Goal: Transaction & Acquisition: Purchase product/service

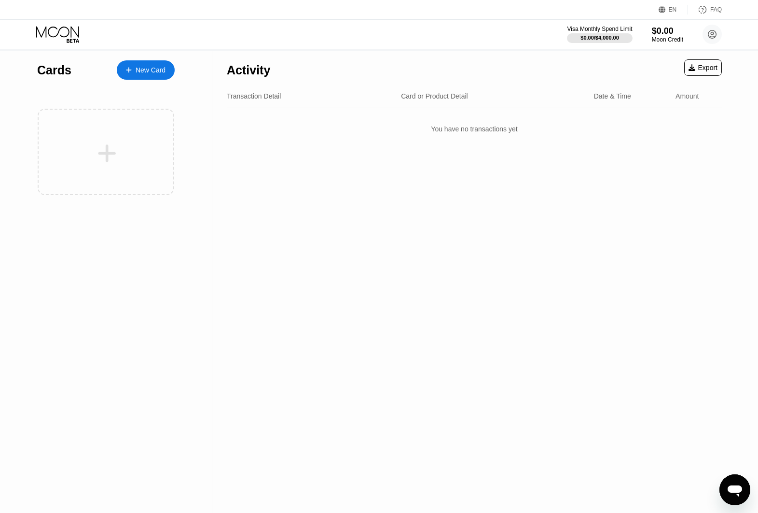
click at [671, 9] on div "EN" at bounding box center [673, 9] width 8 height 7
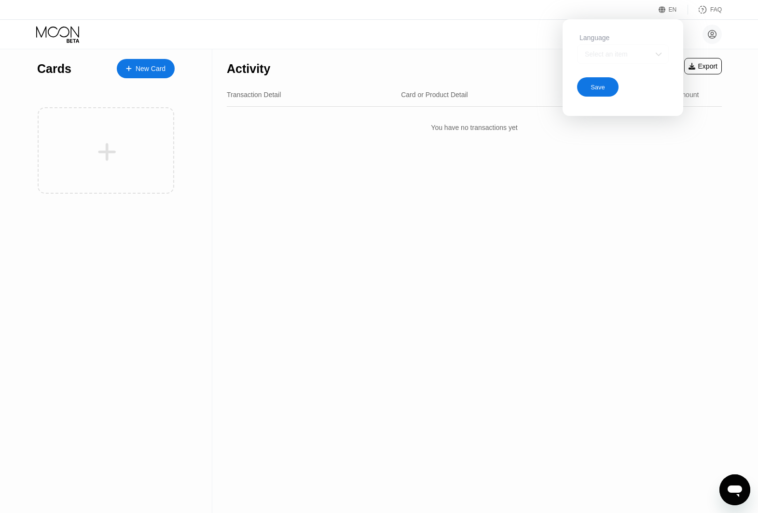
click at [646, 53] on div "Select an item" at bounding box center [616, 54] width 67 height 8
click at [339, 273] on div "Activity Export Transaction Detail Card or Product Detail Date & Time Amount Yo…" at bounding box center [474, 280] width 524 height 463
click at [161, 65] on div "New Card" at bounding box center [151, 69] width 30 height 8
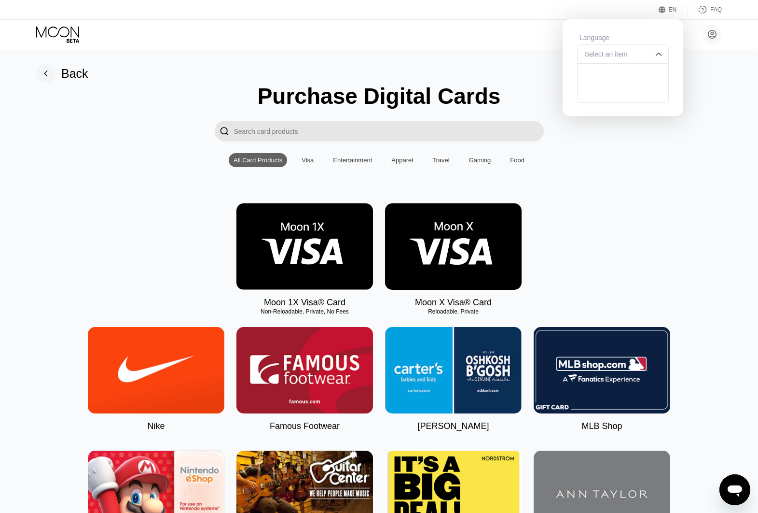
click at [442, 244] on img at bounding box center [453, 246] width 137 height 86
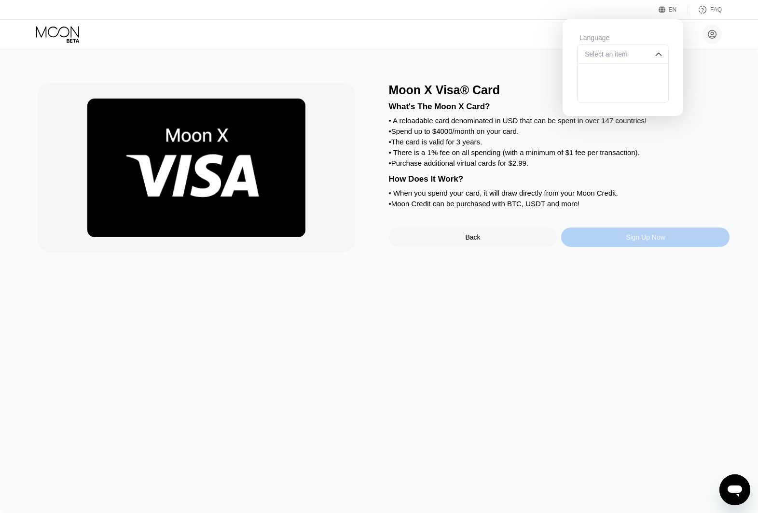
click at [612, 247] on div "Sign Up Now" at bounding box center [645, 236] width 168 height 19
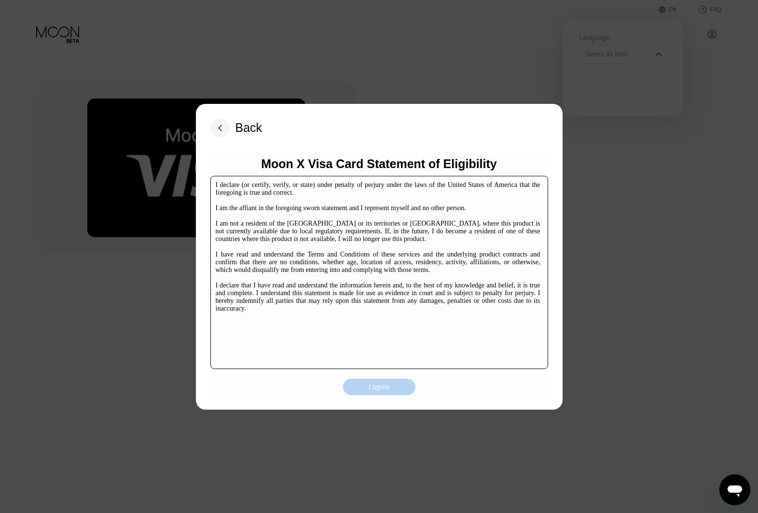
click at [378, 387] on div "I agree" at bounding box center [379, 386] width 21 height 9
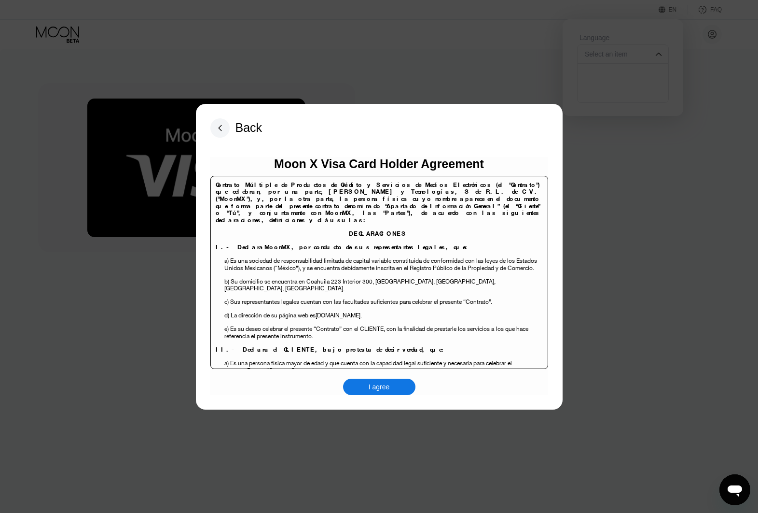
click at [388, 373] on div "Moon X Visa Card Holder Agreement Contrato Múltiple de Productos de Crédito y S…" at bounding box center [379, 276] width 338 height 238
click at [383, 383] on div "I agree" at bounding box center [379, 386] width 21 height 9
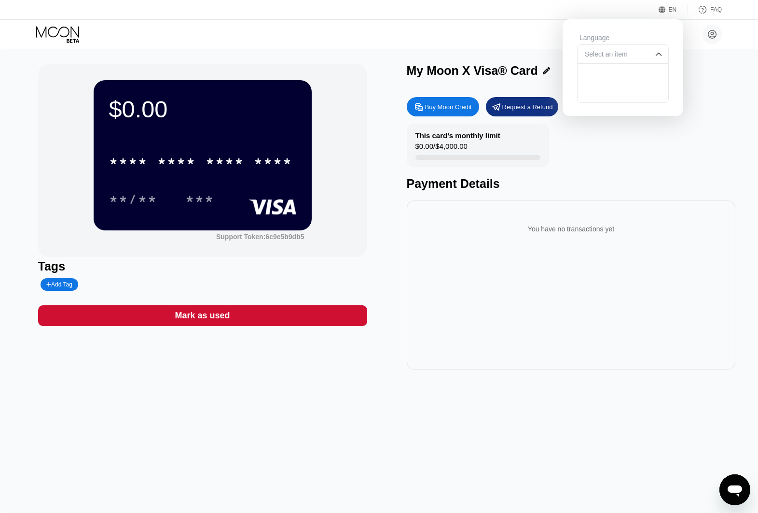
click at [446, 106] on div "Buy Moon Credit" at bounding box center [448, 107] width 47 height 8
type input "0"
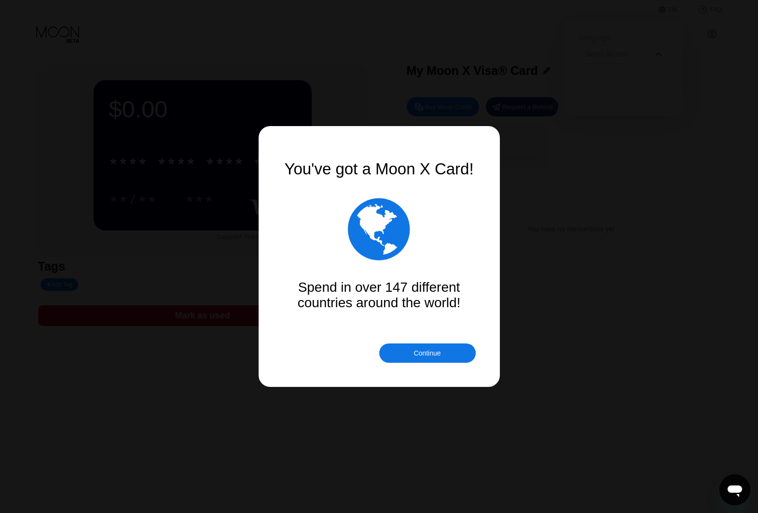
click at [410, 355] on div "Continue" at bounding box center [427, 352] width 97 height 19
click at [417, 360] on div "Continue" at bounding box center [427, 352] width 97 height 19
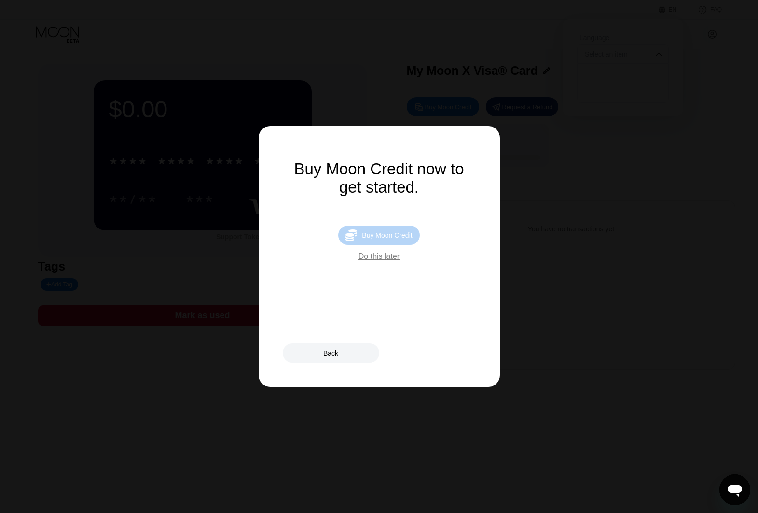
click at [370, 239] on div "Buy Moon Credit" at bounding box center [387, 235] width 50 height 8
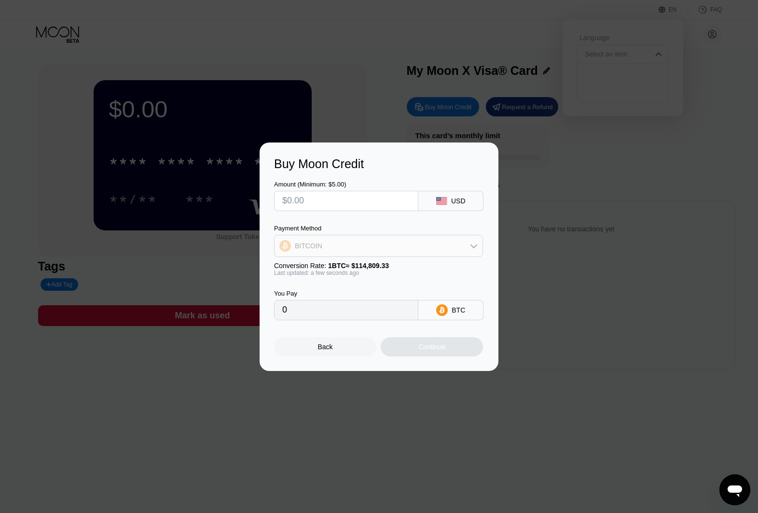
click at [391, 247] on div "BITCOIN" at bounding box center [379, 245] width 208 height 19
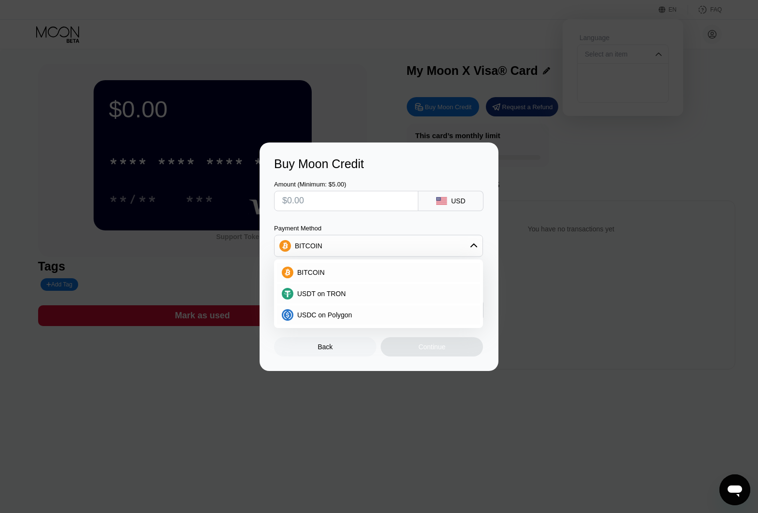
click at [186, 396] on div at bounding box center [379, 256] width 758 height 513
click at [340, 295] on span "USDT on TRON" at bounding box center [321, 294] width 49 height 8
type input "0.00"
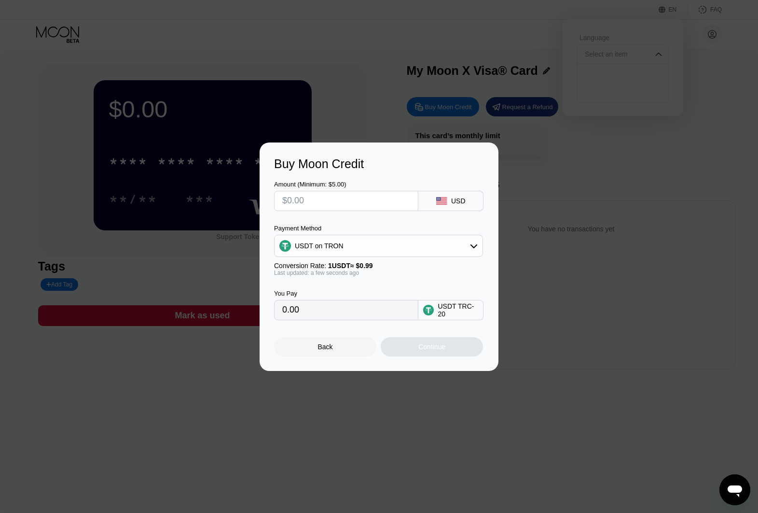
click at [330, 201] on input "text" at bounding box center [346, 200] width 128 height 19
type input "$3"
type input "3.03"
type input "$30"
type input "30.30"
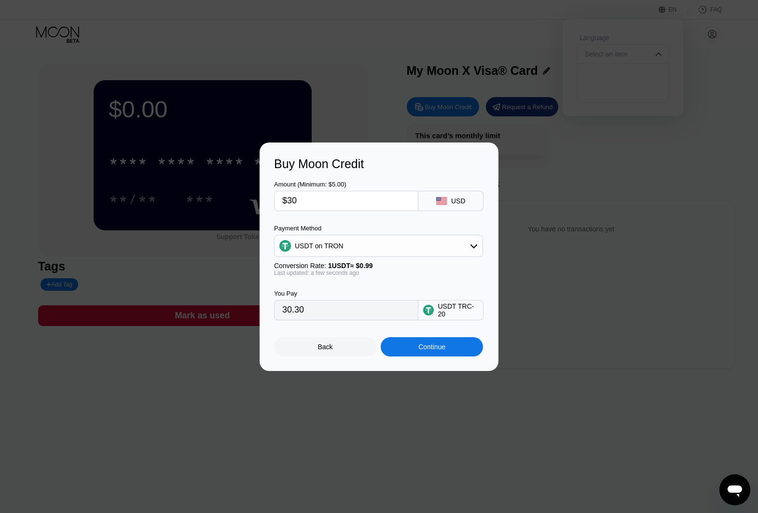
drag, startPoint x: 292, startPoint y: 200, endPoint x: 287, endPoint y: 200, distance: 4.9
click at [287, 200] on input "$30" at bounding box center [346, 200] width 128 height 19
type input "$50"
type input "50.51"
click at [289, 198] on input "$50" at bounding box center [346, 200] width 128 height 19
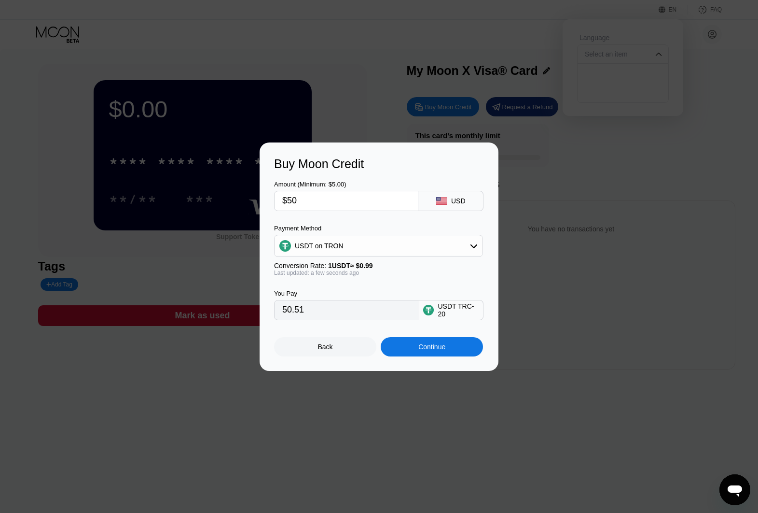
type input "$40"
type input "40.40"
drag, startPoint x: 294, startPoint y: 200, endPoint x: 301, endPoint y: 200, distance: 6.3
click at [301, 200] on input "$40" at bounding box center [346, 200] width 128 height 19
type input "$45"
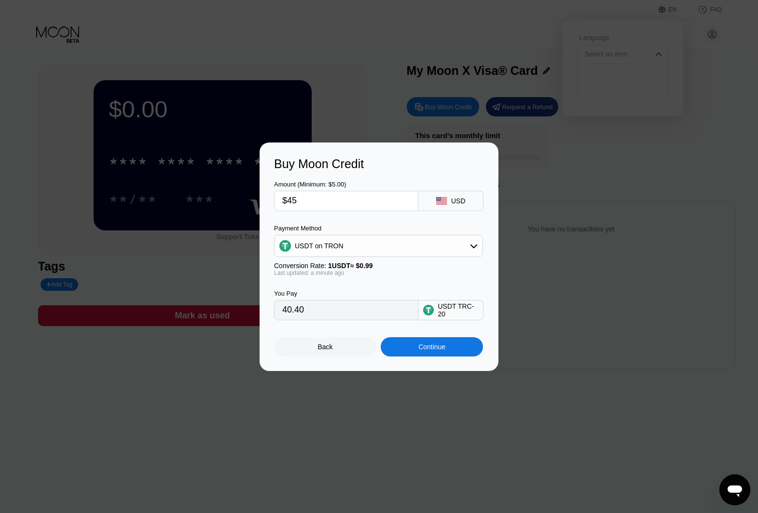
type input "45.45"
type input "$45"
click at [445, 350] on div "Continue" at bounding box center [431, 347] width 27 height 8
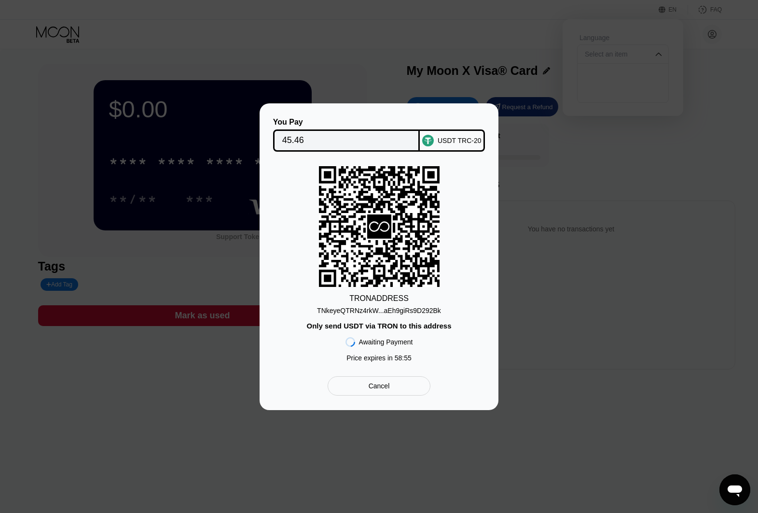
click at [424, 307] on div "TNkeyeQTRNz4rkW...aEh9giRs9D292Bk" at bounding box center [379, 310] width 124 height 8
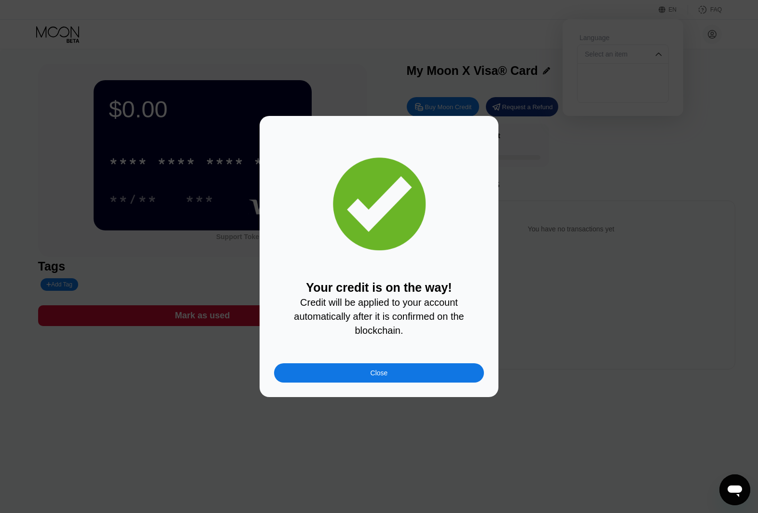
click at [328, 264] on div "Your credit is on the way! Credit will be applied to your account automatically…" at bounding box center [379, 256] width 210 height 252
click at [383, 376] on div "Close" at bounding box center [379, 373] width 17 height 8
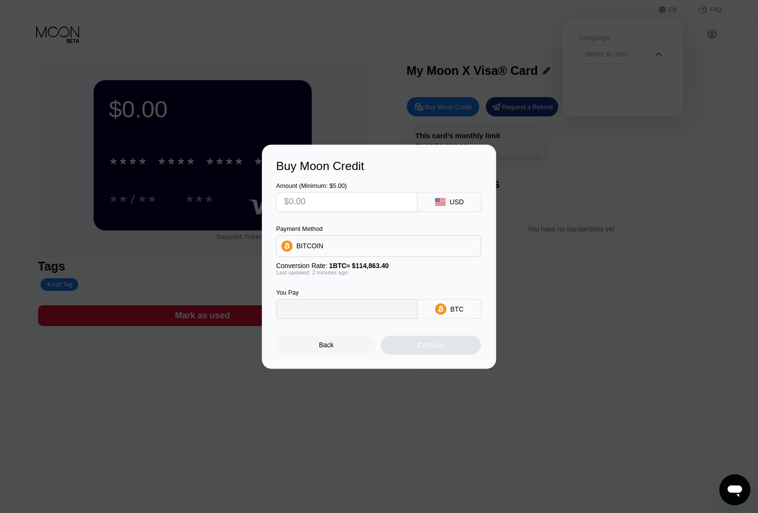
type input "0"
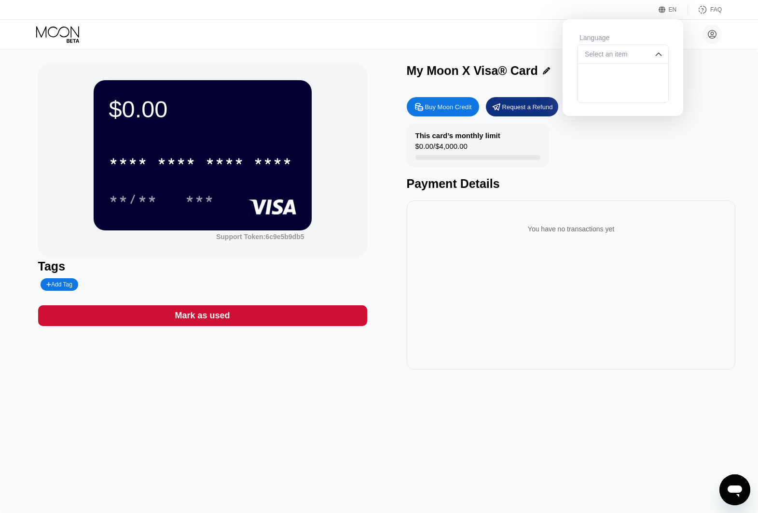
click at [211, 150] on div "* * * * * * * * * * * * ****" at bounding box center [202, 158] width 187 height 33
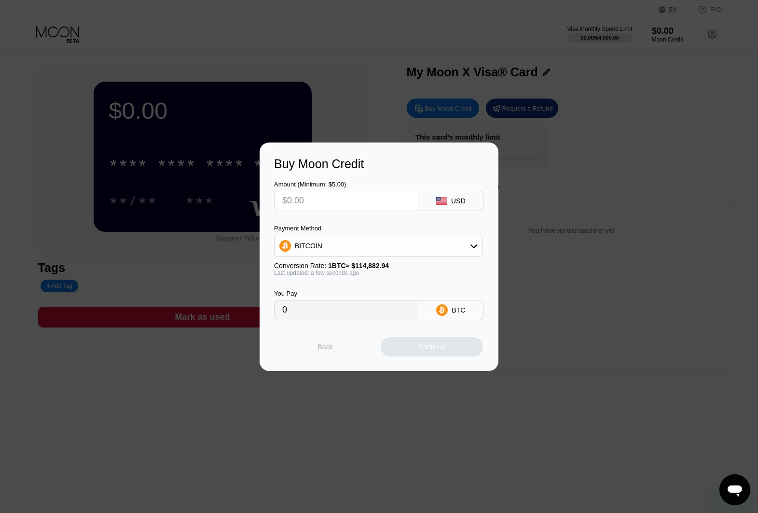
click at [330, 350] on div "Back" at bounding box center [325, 347] width 15 height 8
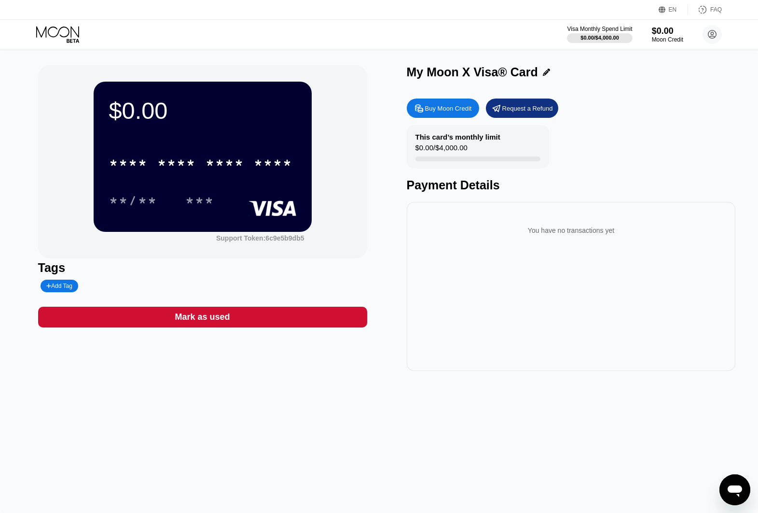
click at [670, 13] on div "EN" at bounding box center [673, 9] width 8 height 7
click at [656, 53] on img at bounding box center [659, 54] width 10 height 10
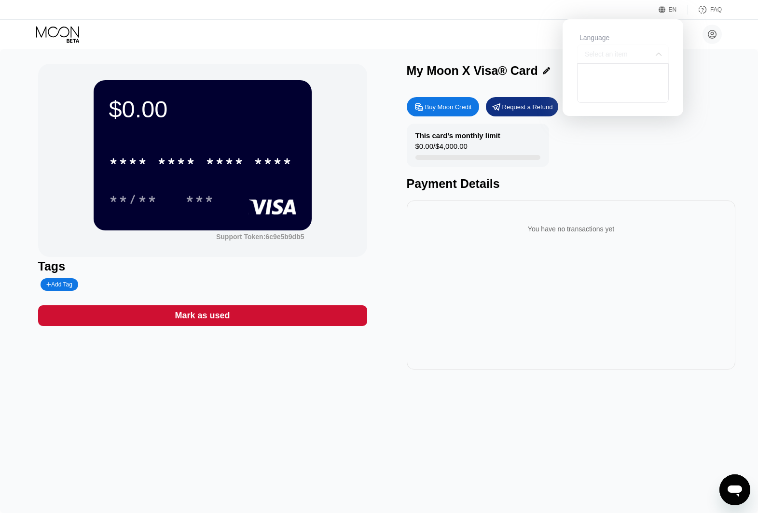
click at [655, 59] on img at bounding box center [659, 54] width 10 height 10
click at [620, 52] on div "Select an item" at bounding box center [616, 54] width 67 height 8
click at [619, 54] on div "Select an item" at bounding box center [616, 54] width 67 height 8
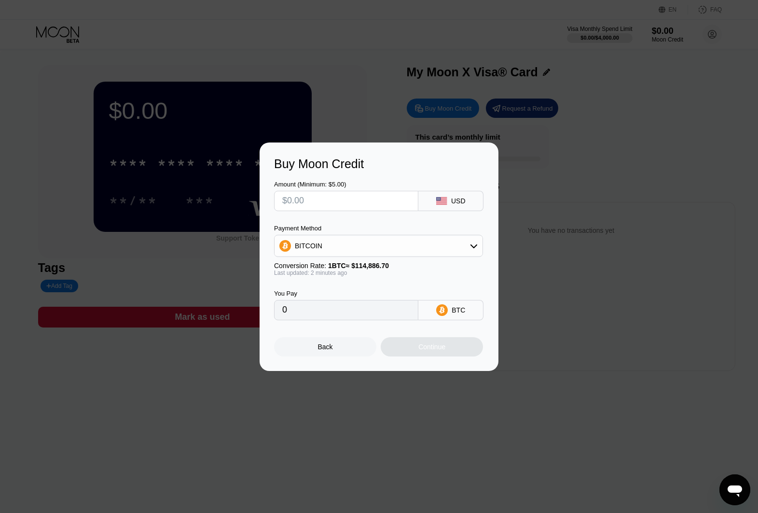
click at [345, 349] on div "Back" at bounding box center [325, 346] width 102 height 19
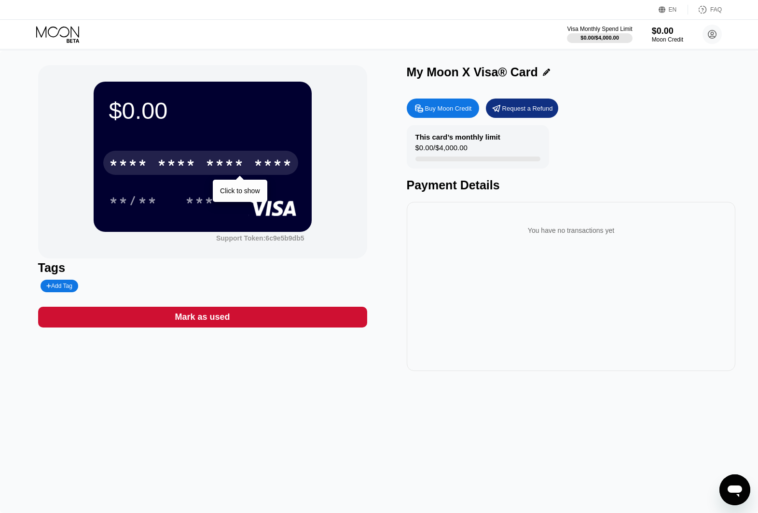
click at [225, 157] on div "* * * * * * * * * * * * ****" at bounding box center [200, 163] width 195 height 24
click at [198, 161] on div "* * * * * * * * * * * * 7661" at bounding box center [200, 163] width 195 height 24
click at [234, 163] on div "2591" at bounding box center [225, 163] width 39 height 15
click at [231, 158] on div "* * * * * * * * * * * * 7661" at bounding box center [200, 163] width 195 height 24
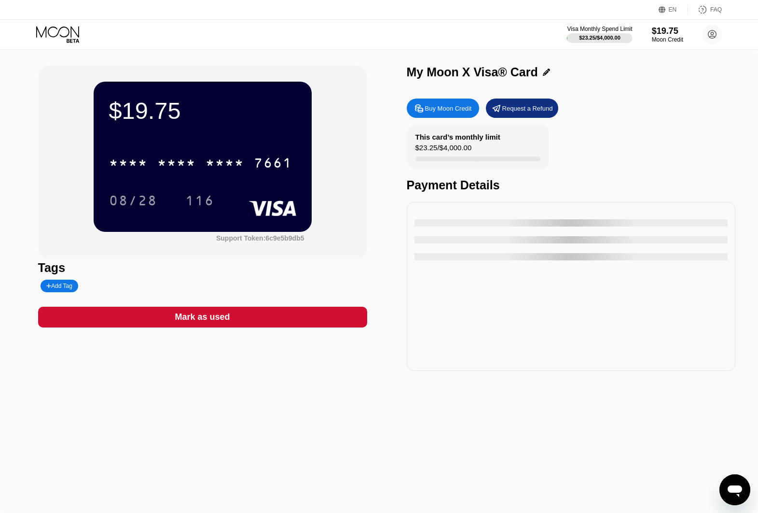
type input "0"
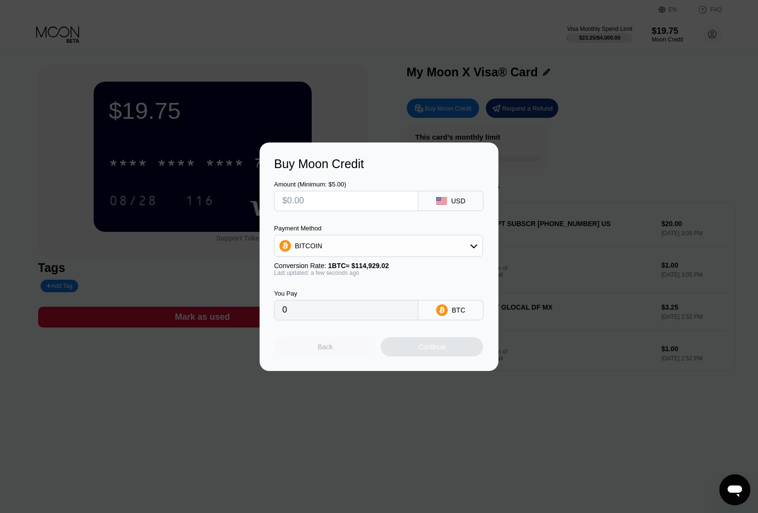
click at [321, 350] on div "Back" at bounding box center [325, 347] width 15 height 8
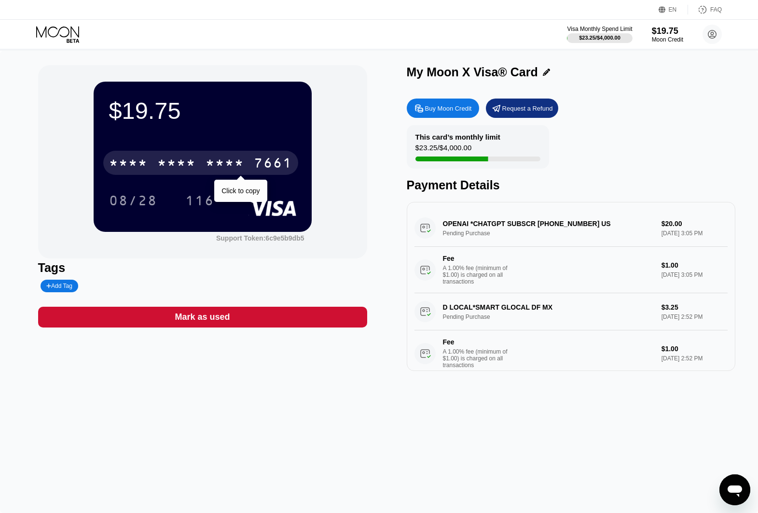
click at [187, 157] on div "* * * * * * * * * * * * 7661" at bounding box center [200, 163] width 195 height 24
click at [164, 165] on div "6500" at bounding box center [176, 163] width 39 height 15
